Goal: Complete application form

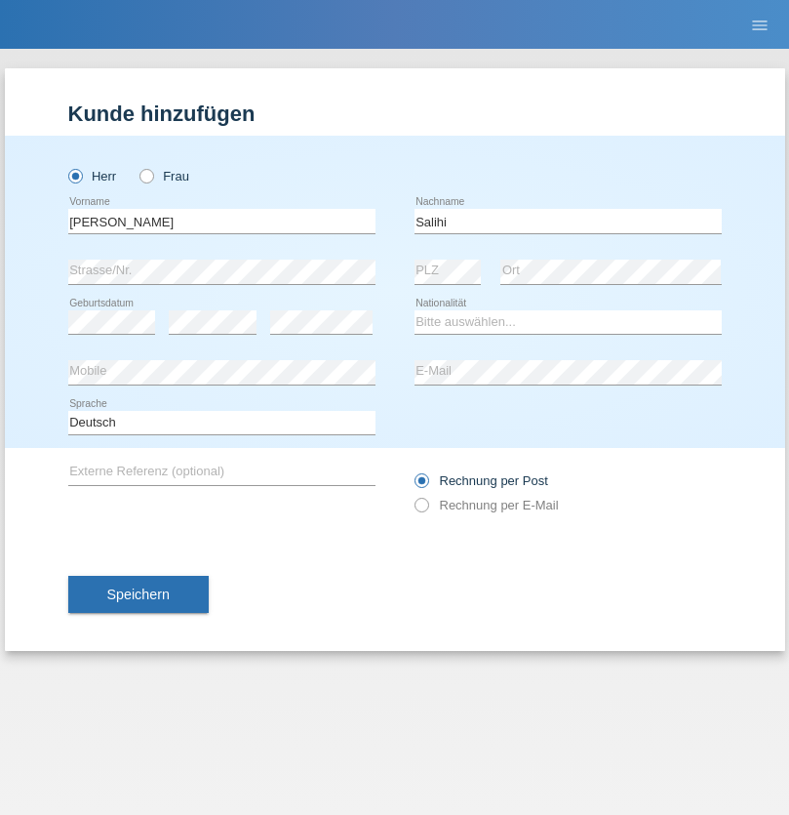
type input "Salihi"
select select "XK"
select select "C"
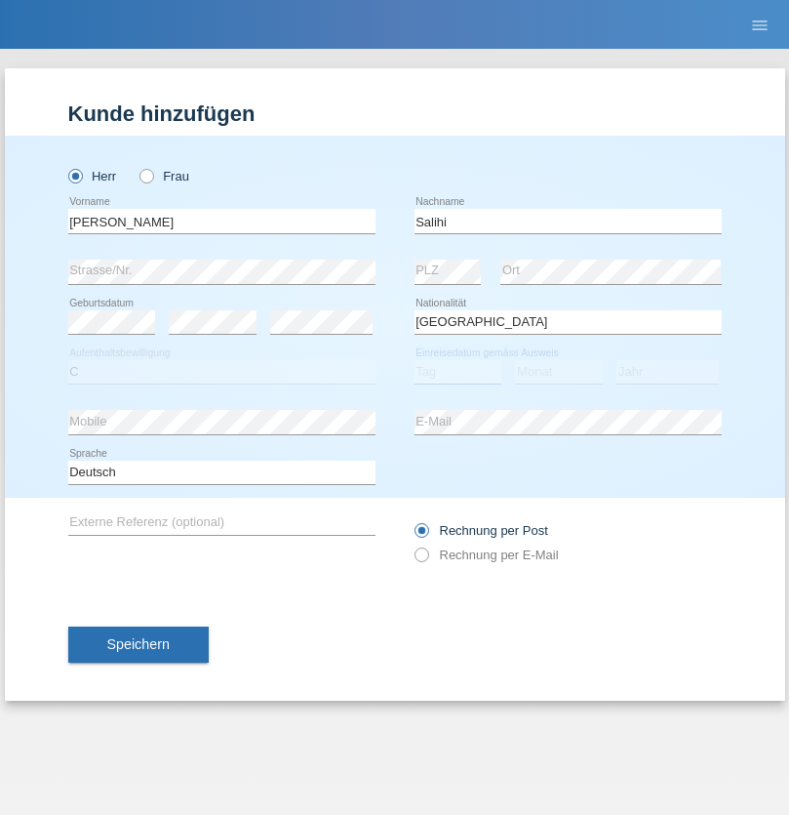
select select "02"
select select "1999"
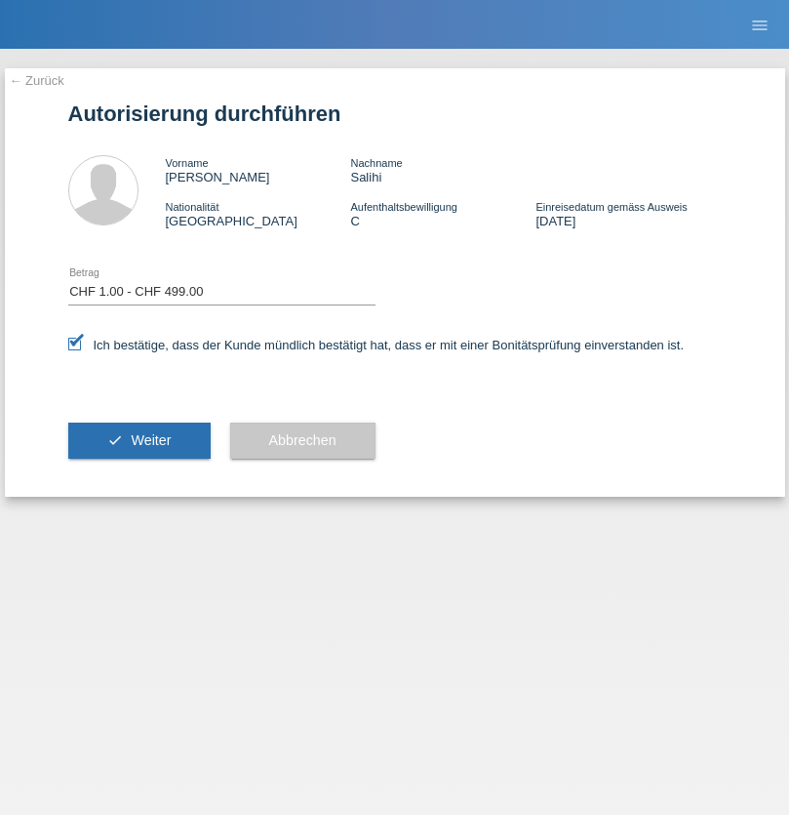
select select "1"
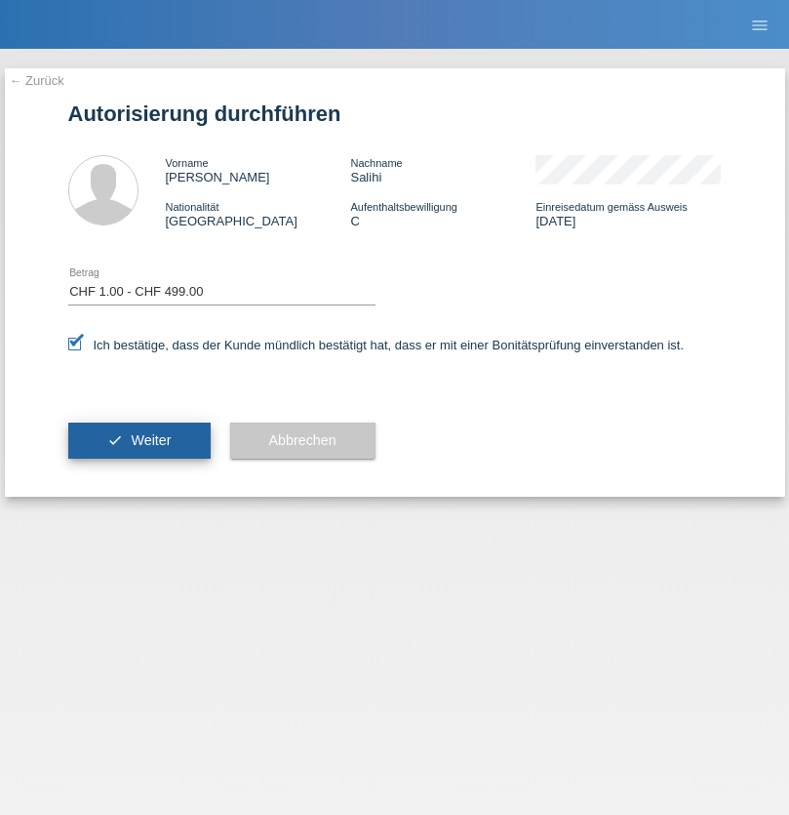
click at [139, 440] on span "Weiter" at bounding box center [151, 440] width 40 height 16
